Goal: Browse casually

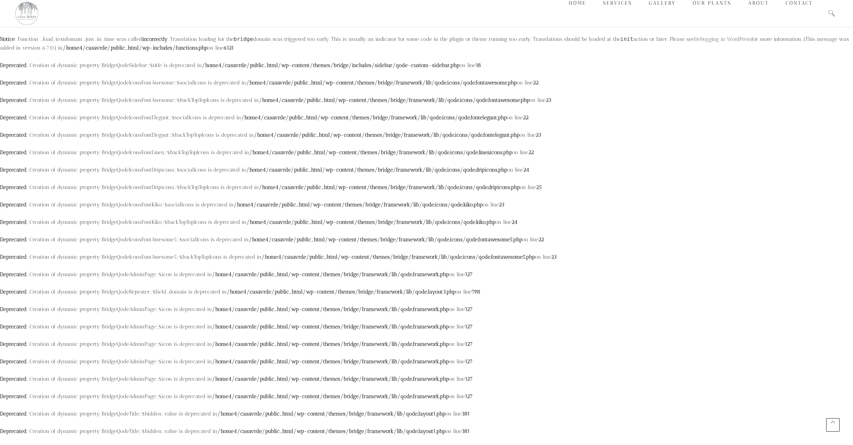
scroll to position [978, 0]
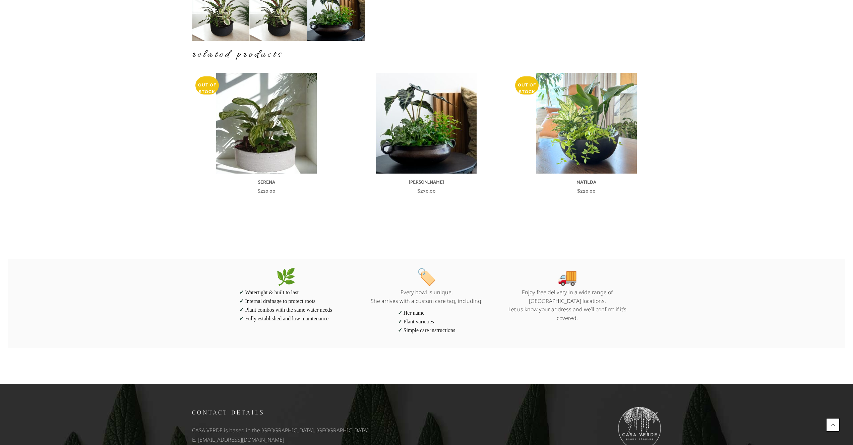
scroll to position [313, 0]
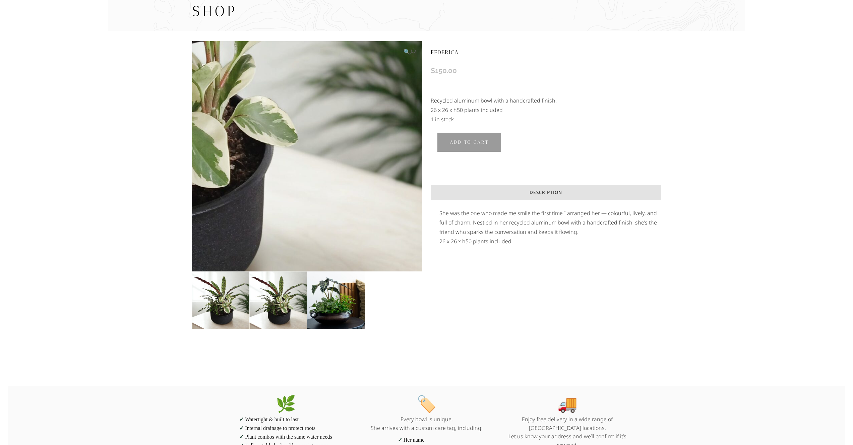
scroll to position [165, 0]
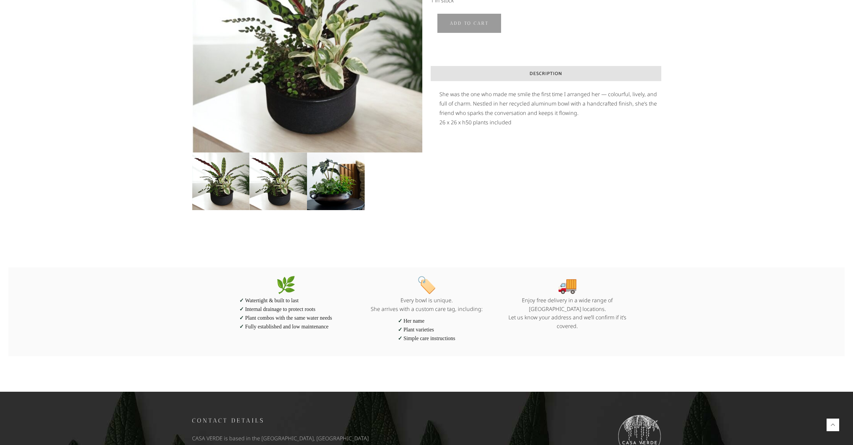
click at [378, 238] on div "🔍 FEDERICA $ 150.00 Recycled aluminum bowl with a handcrafted finish. 26 x 26 x…" at bounding box center [426, 76] width 469 height 328
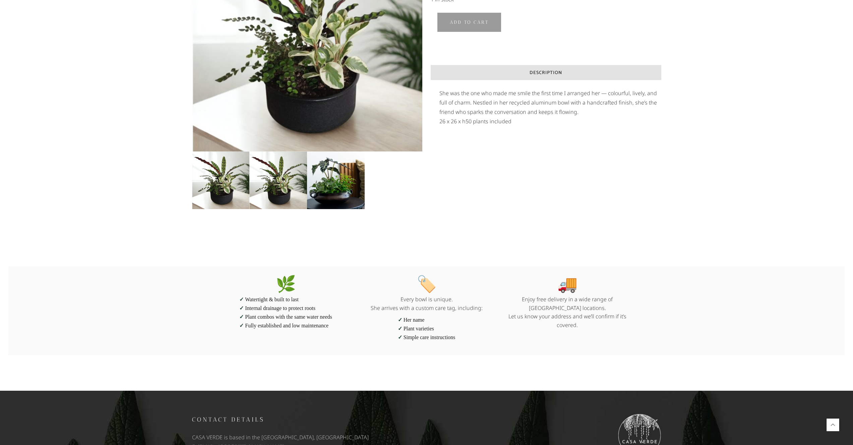
scroll to position [166, 0]
click at [291, 236] on div "🔍 FEDERICA $ 150.00 Recycled aluminum bowl with a handcrafted finish. 26 x 26 x…" at bounding box center [426, 75] width 469 height 328
click at [285, 181] on img at bounding box center [278, 180] width 58 height 58
click at [323, 178] on img at bounding box center [336, 180] width 58 height 58
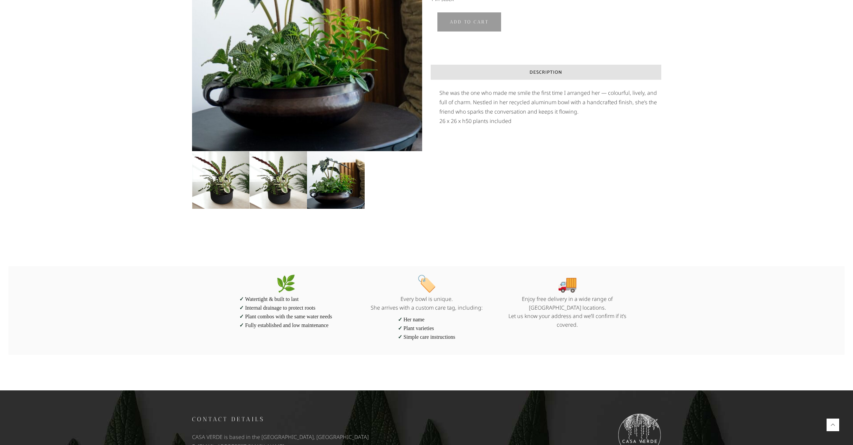
click at [237, 182] on img at bounding box center [221, 180] width 58 height 58
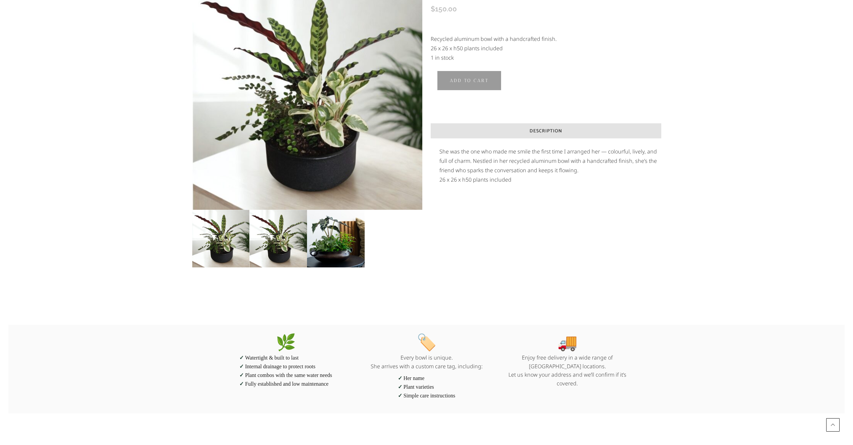
scroll to position [0, 0]
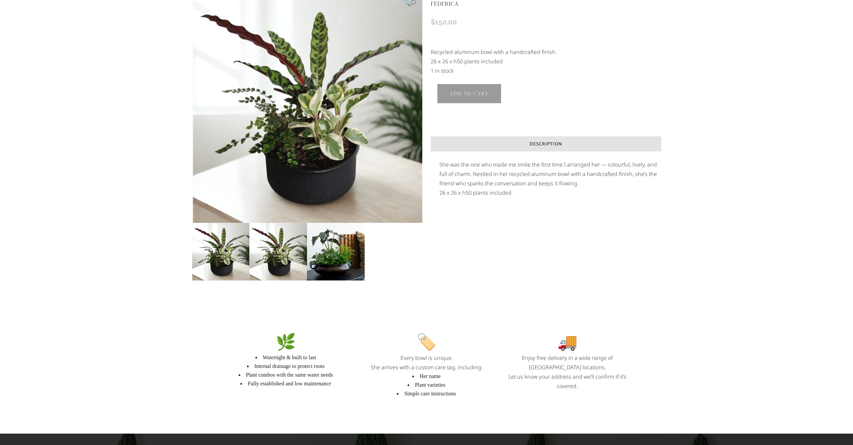
scroll to position [100, 0]
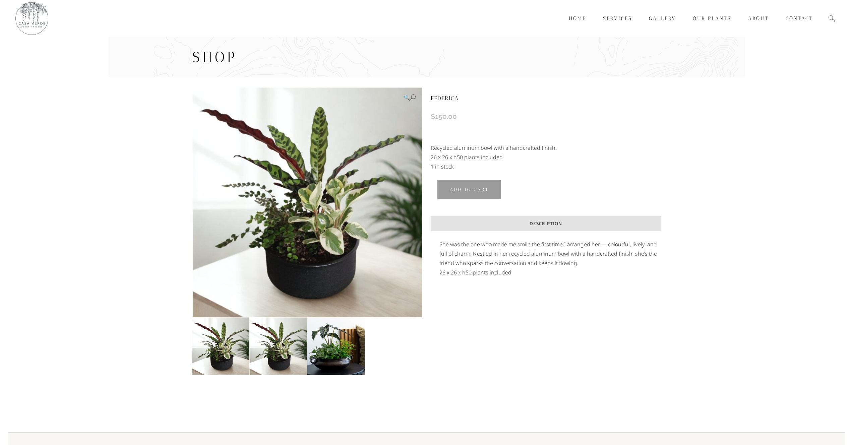
scroll to position [100, 0]
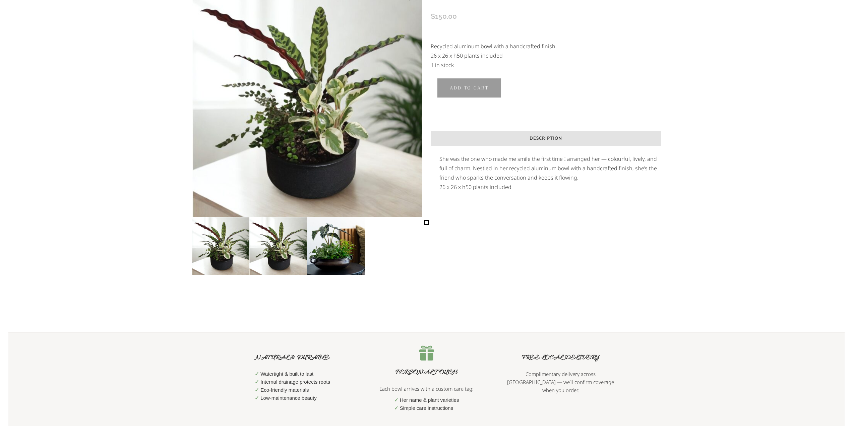
click at [524, 159] on p "She was the one who made me smile the first time I arranged her — colourful, li…" at bounding box center [550, 168] width 222 height 28
click at [0, 0] on vis-bug at bounding box center [0, 0] width 0 height 0
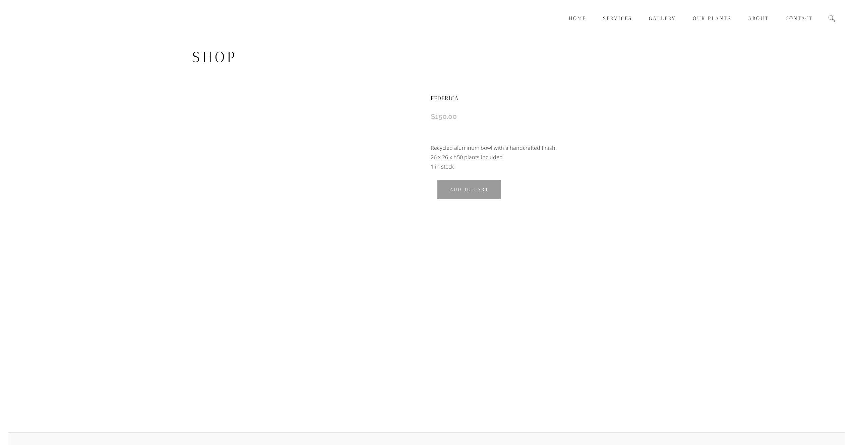
scroll to position [100, 0]
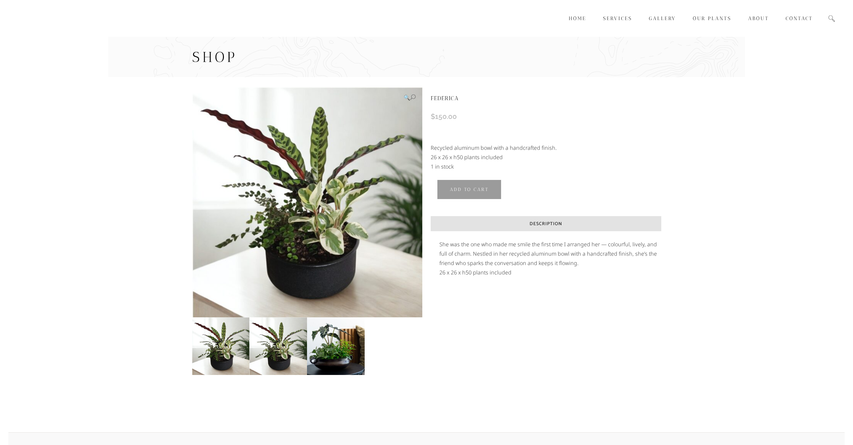
scroll to position [100, 0]
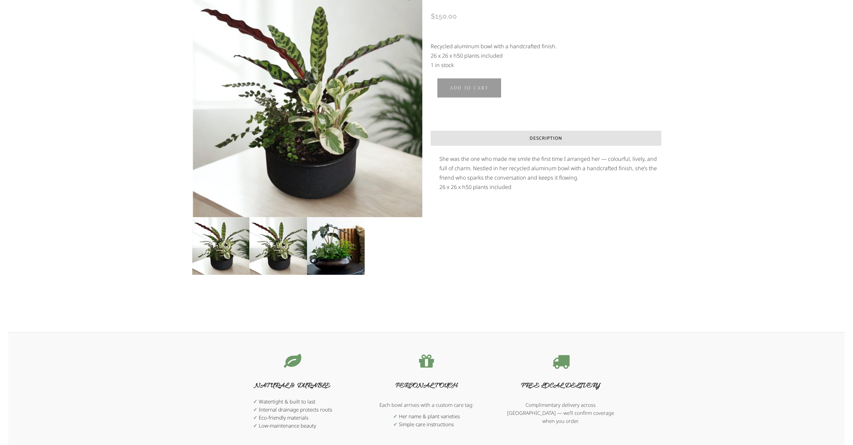
click at [0, 0] on vis-bug at bounding box center [0, 0] width 0 height 0
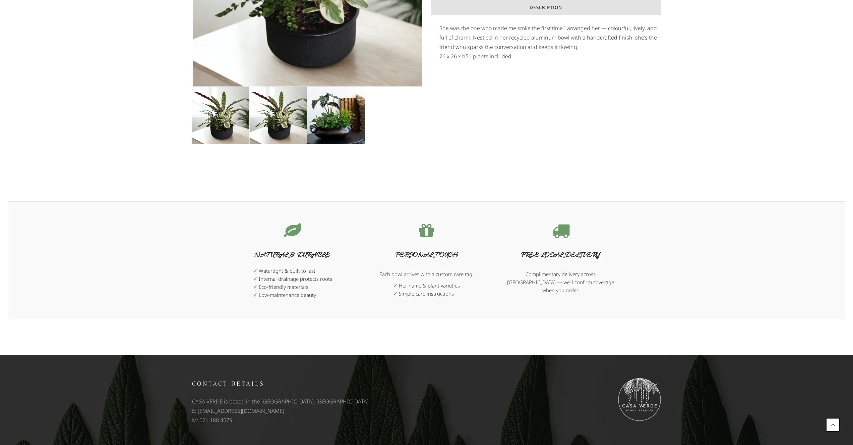
scroll to position [0, 0]
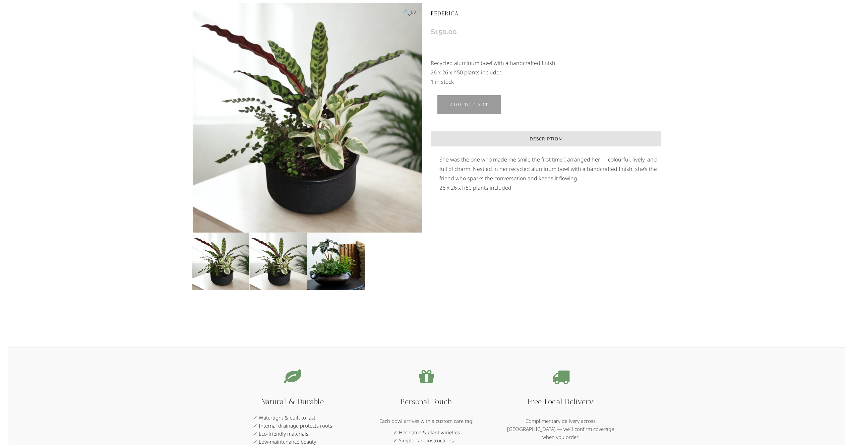
scroll to position [232, 0]
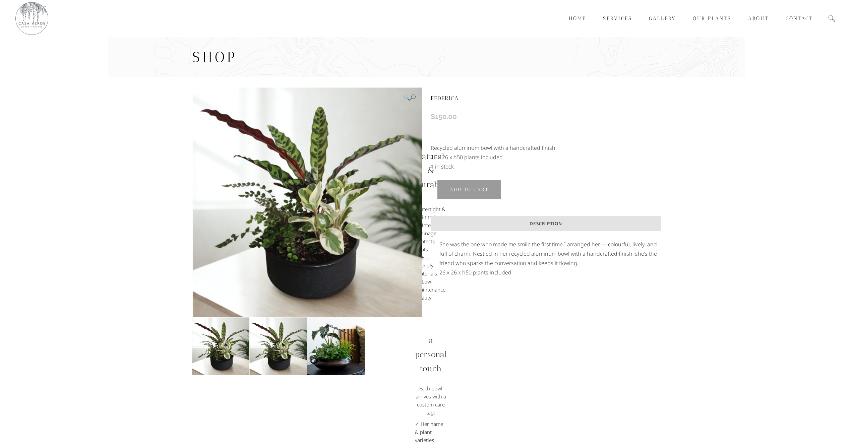
scroll to position [232, 0]
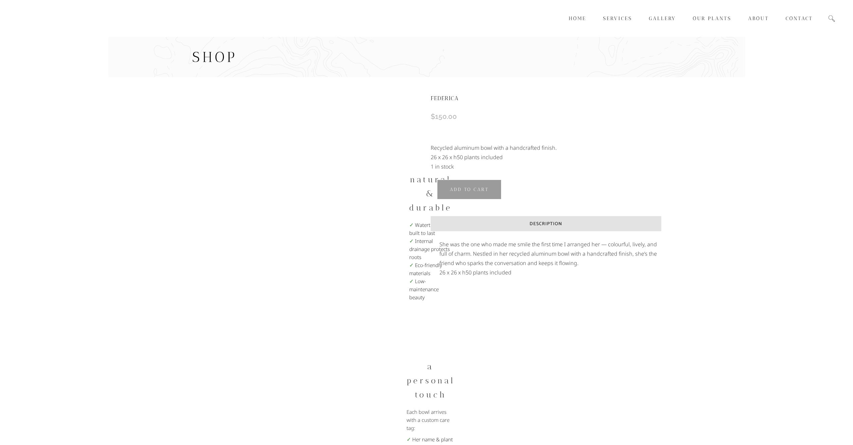
scroll to position [232, 0]
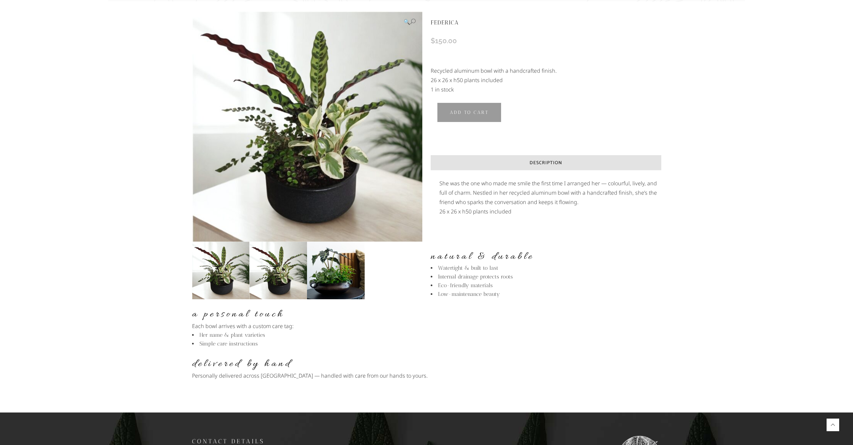
scroll to position [22, 0]
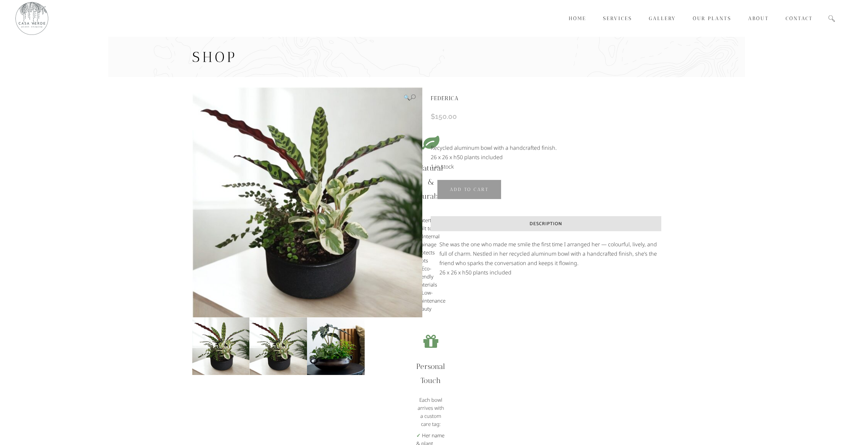
scroll to position [22, 0]
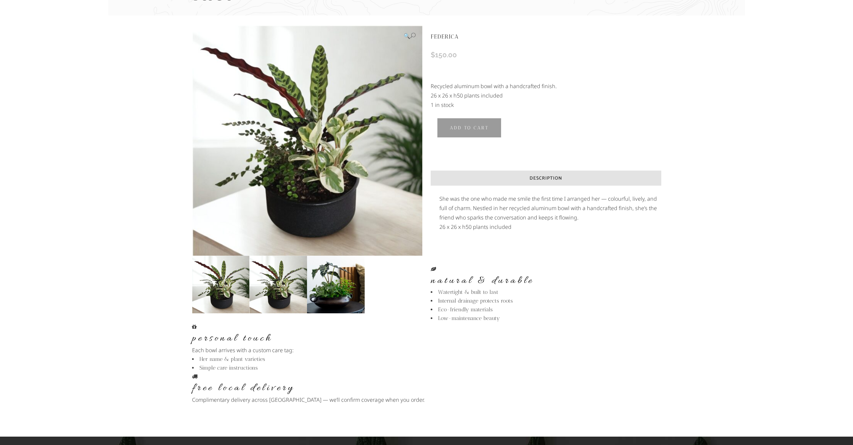
scroll to position [126, 0]
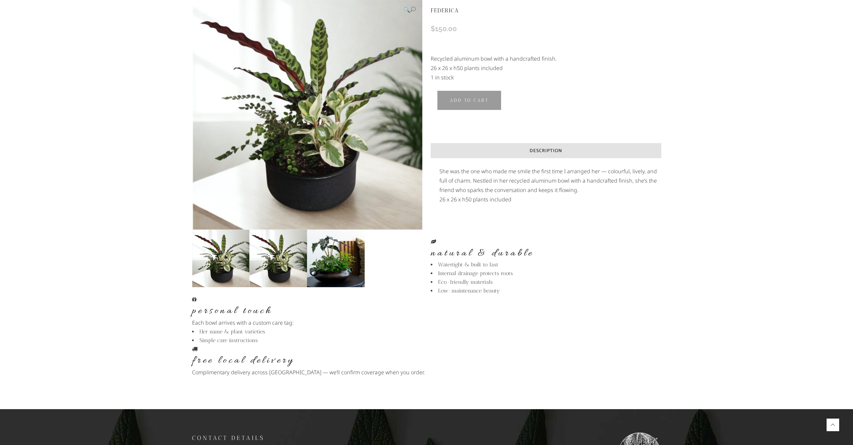
scroll to position [142, 0]
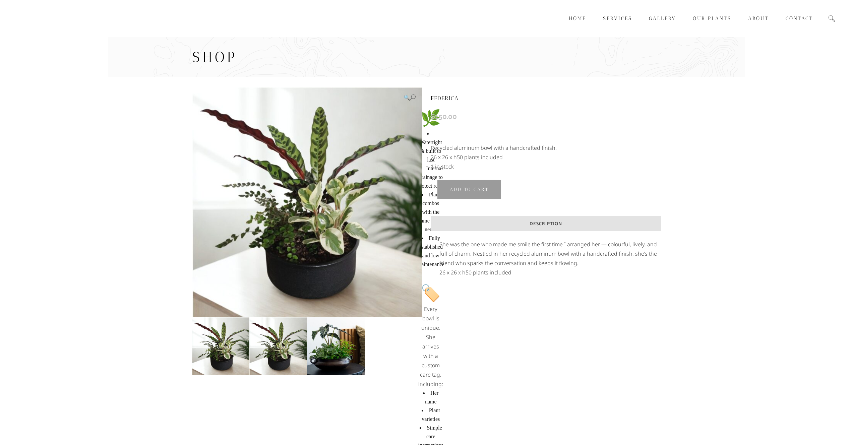
scroll to position [142, 0]
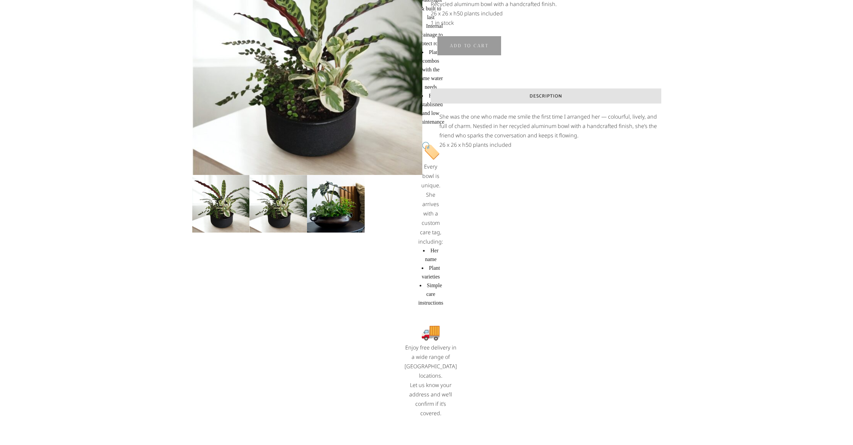
scroll to position [303, 0]
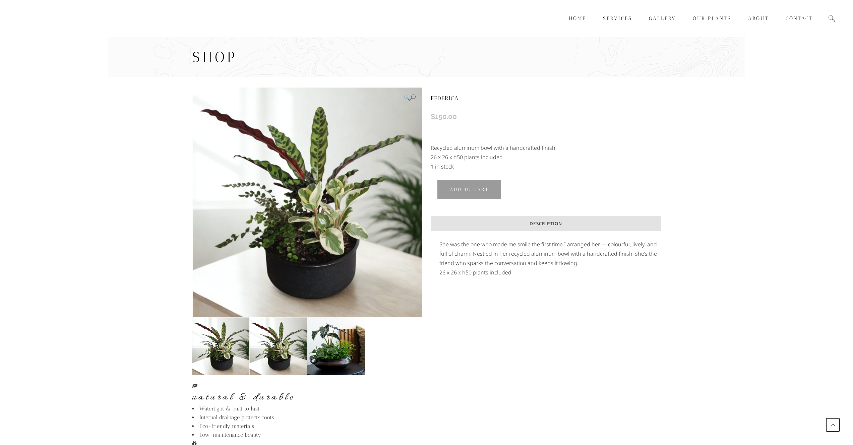
scroll to position [198, 0]
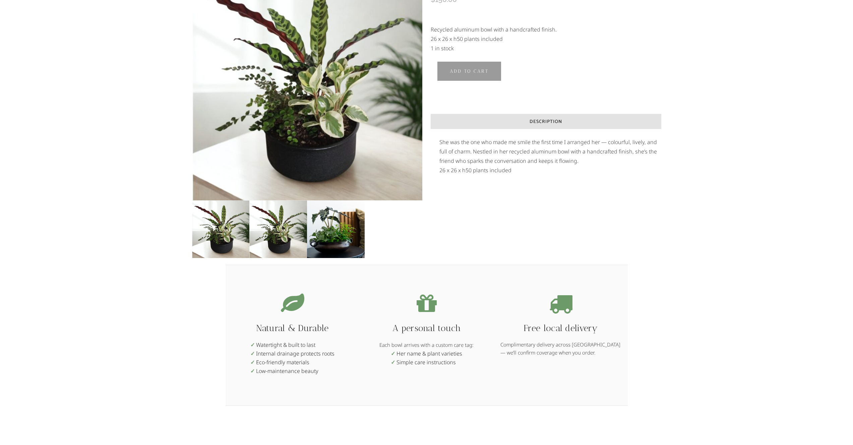
scroll to position [107, 0]
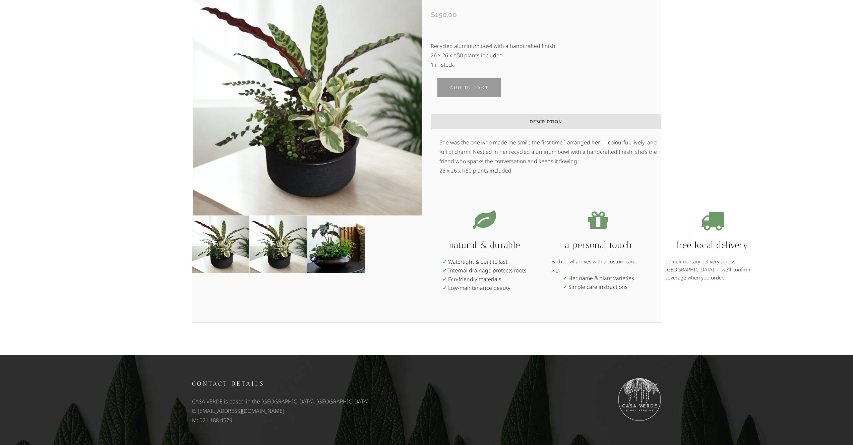
scroll to position [107, 0]
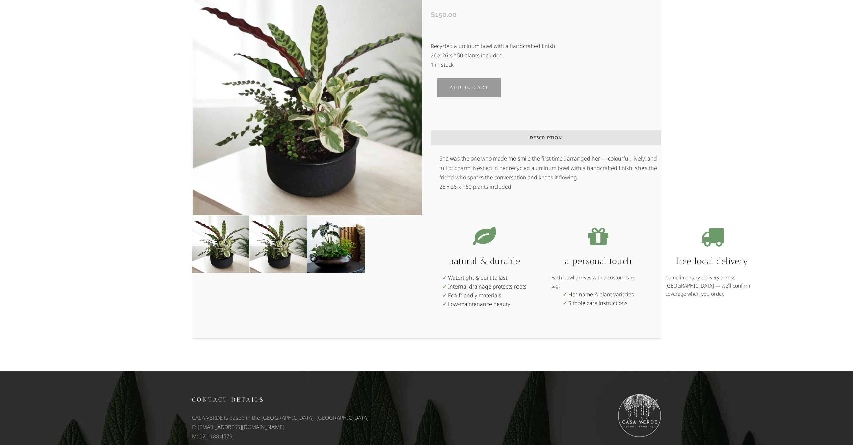
scroll to position [107, 0]
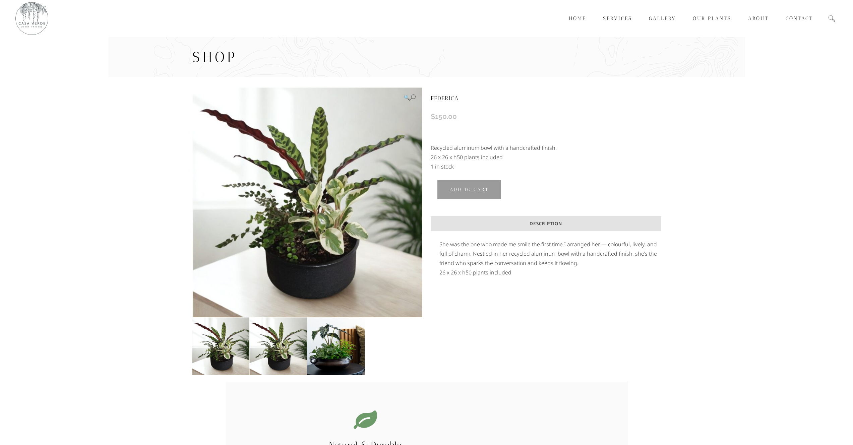
scroll to position [107, 0]
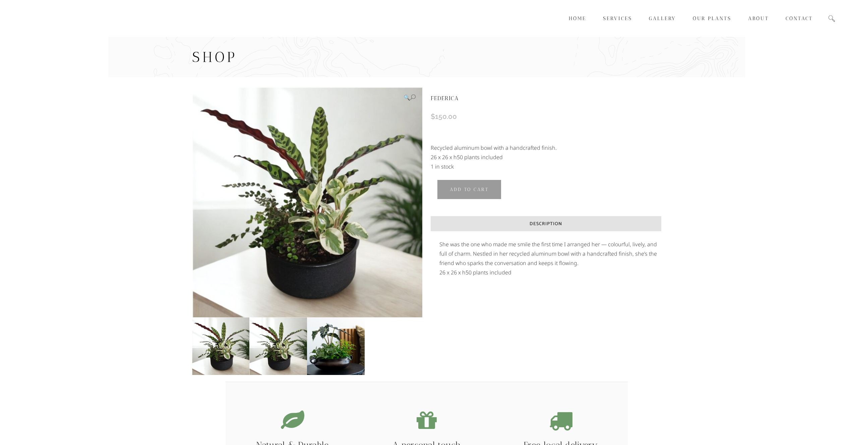
scroll to position [107, 0]
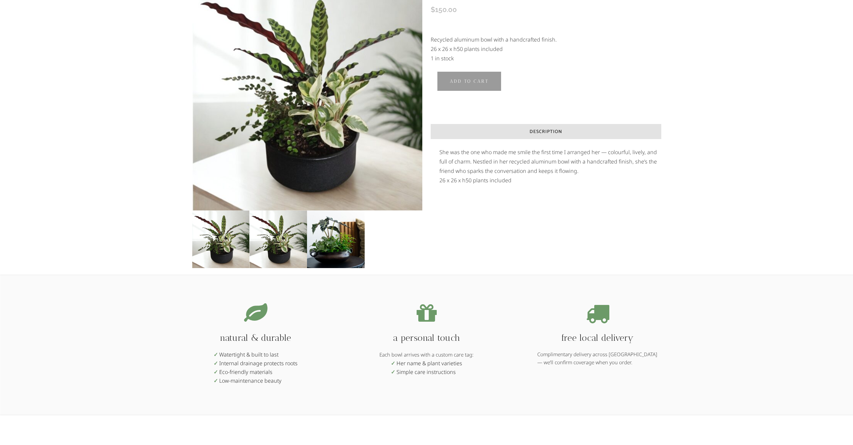
click at [0, 0] on vis-bug at bounding box center [0, 0] width 0 height 0
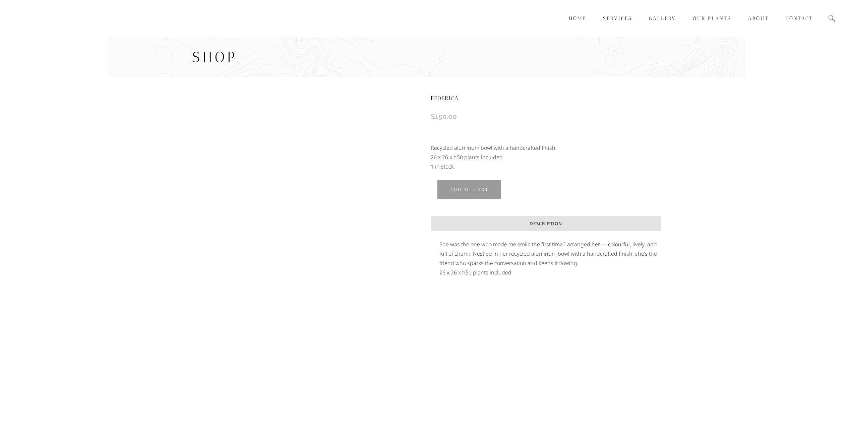
scroll to position [107, 0]
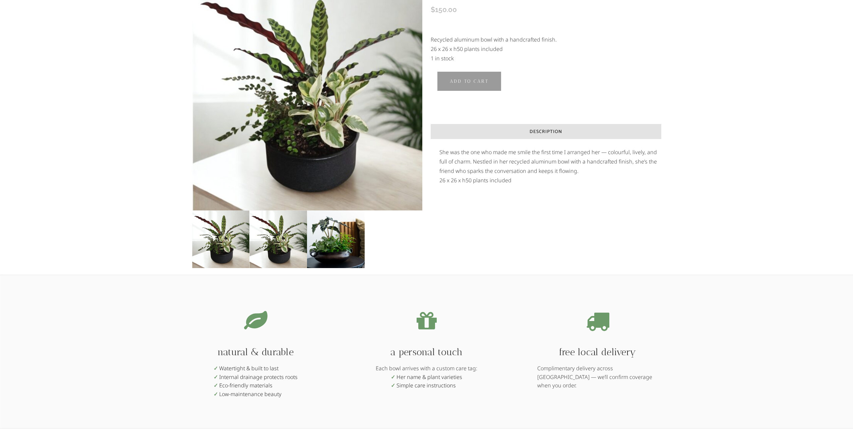
click at [0, 0] on vis-bug at bounding box center [0, 0] width 0 height 0
click at [483, 164] on p "She was the one who made me smile the first time I arranged her — colourful, li…" at bounding box center [550, 161] width 222 height 28
click at [704, 250] on div "🔍 FEDERICA $ 150.00 Recycled aluminum bowl with a handcrafted finish. 26 x 26 x…" at bounding box center [426, 211] width 836 height 482
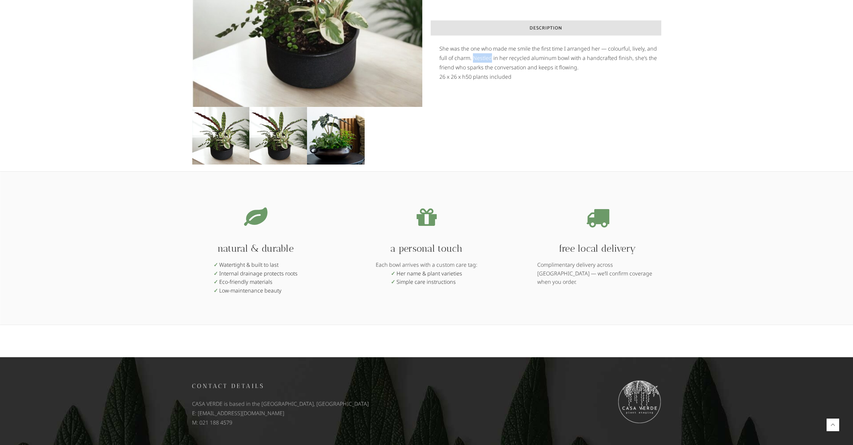
scroll to position [213, 0]
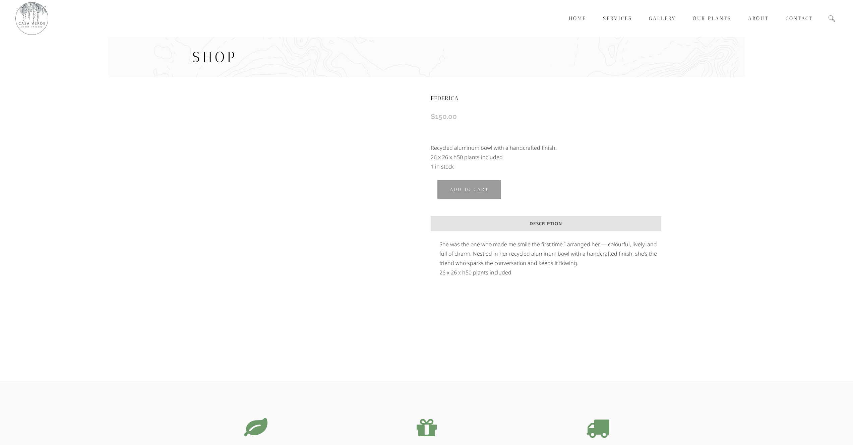
scroll to position [213, 0]
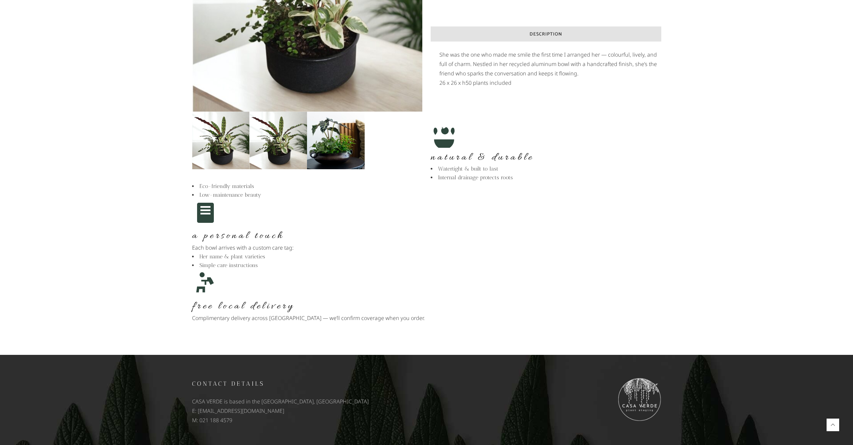
scroll to position [204, 0]
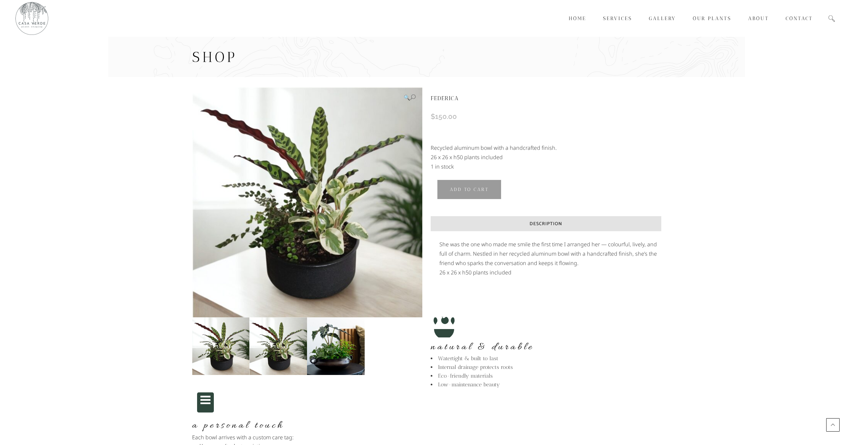
scroll to position [190, 0]
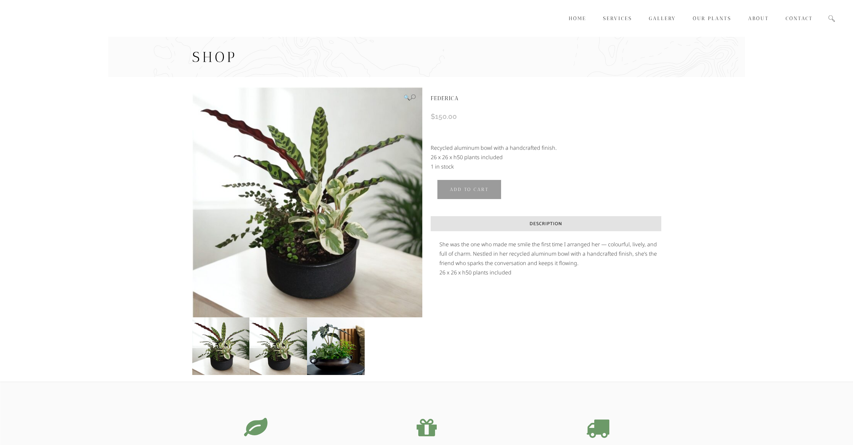
scroll to position [190, 0]
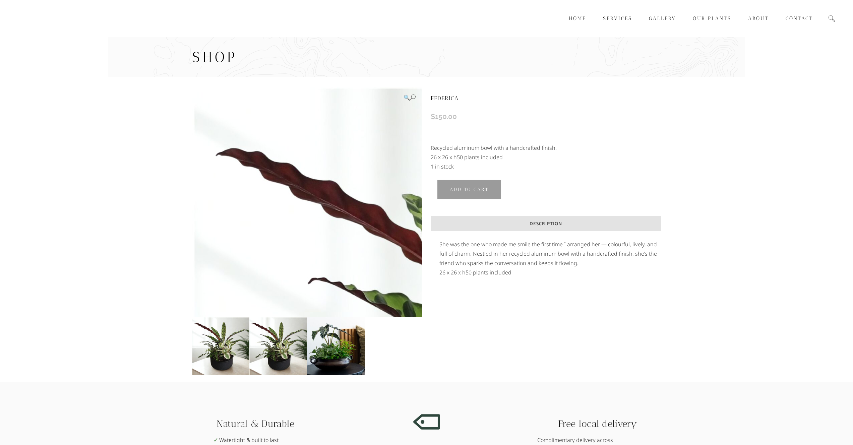
scroll to position [190, 0]
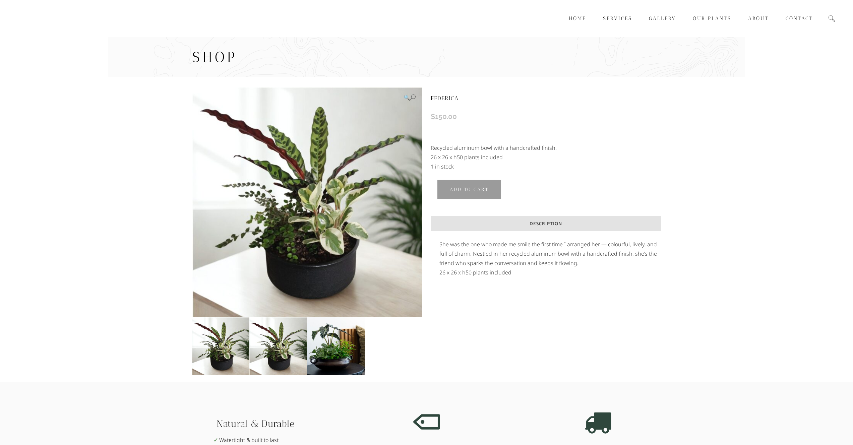
scroll to position [190, 0]
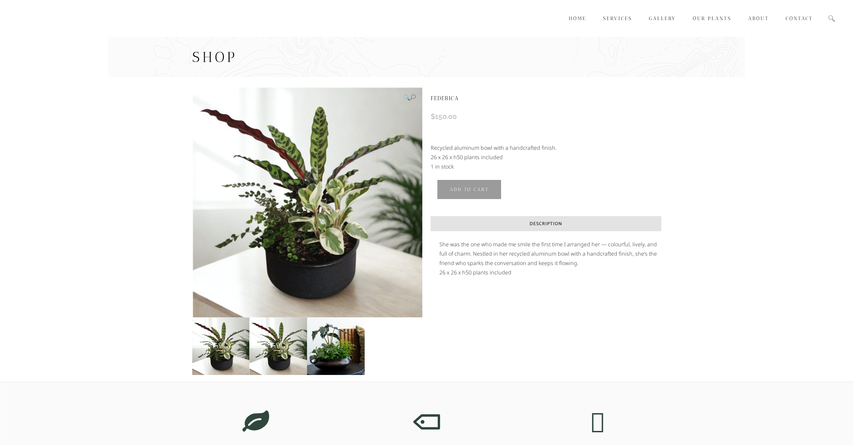
scroll to position [190, 0]
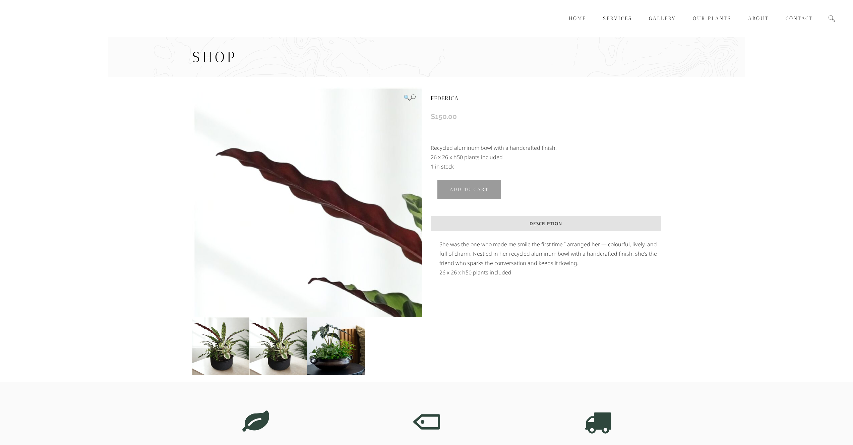
scroll to position [190, 0]
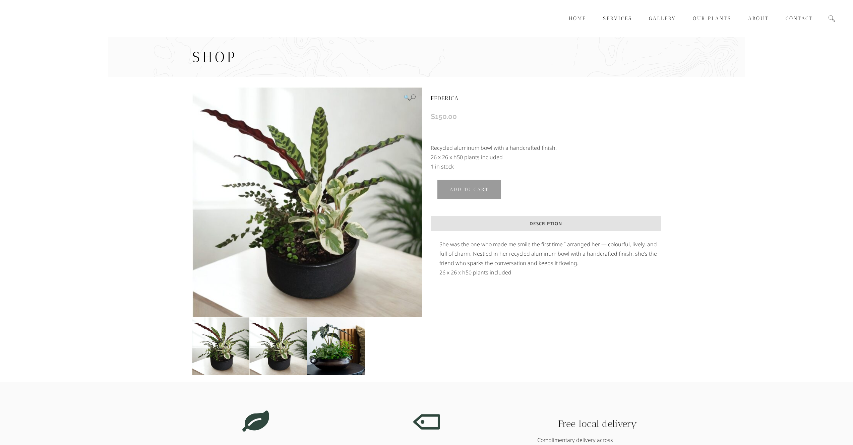
scroll to position [190, 0]
